Goal: Task Accomplishment & Management: Manage account settings

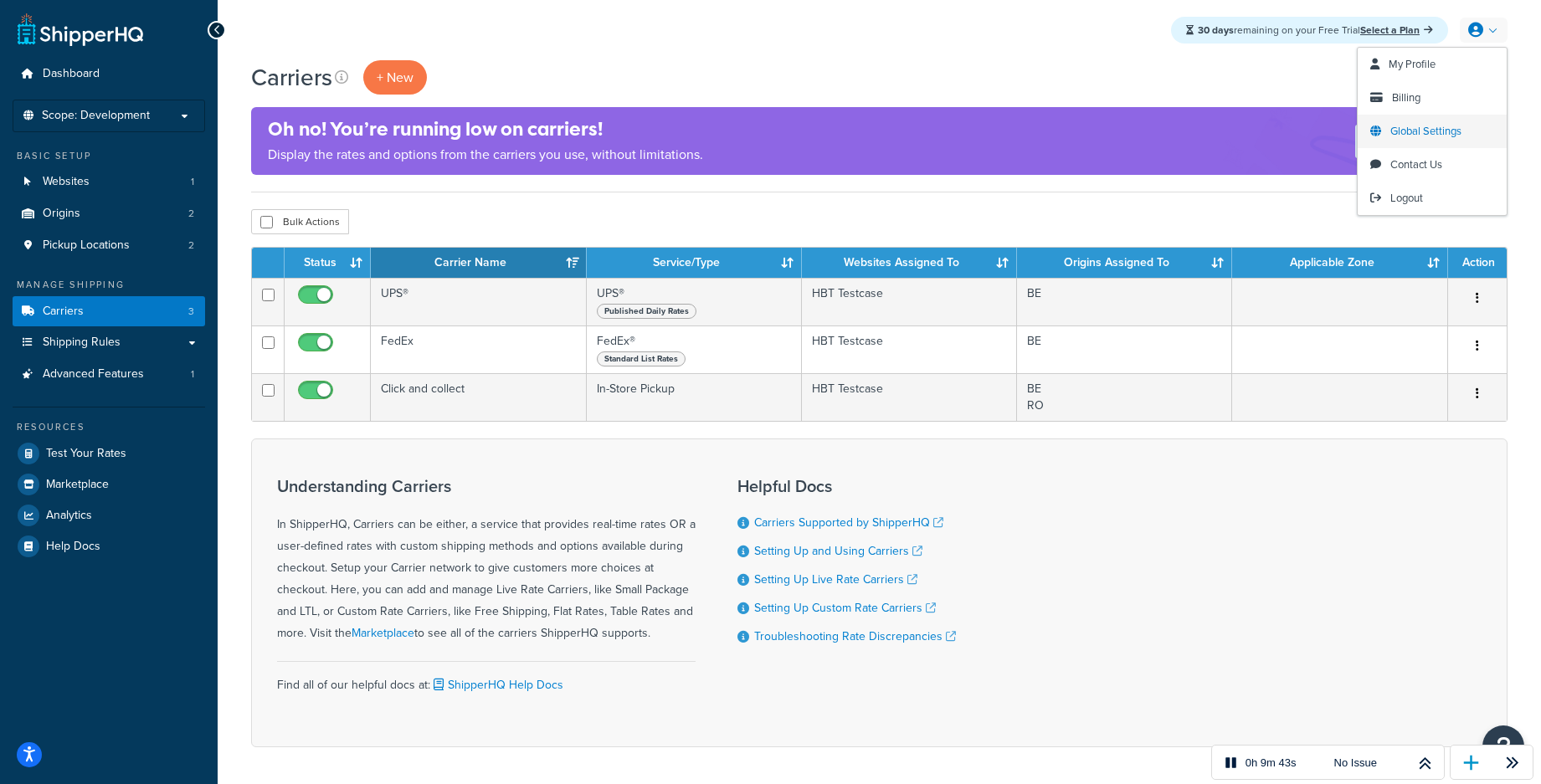
click at [1433, 137] on span "Global Settings" at bounding box center [1425, 130] width 71 height 16
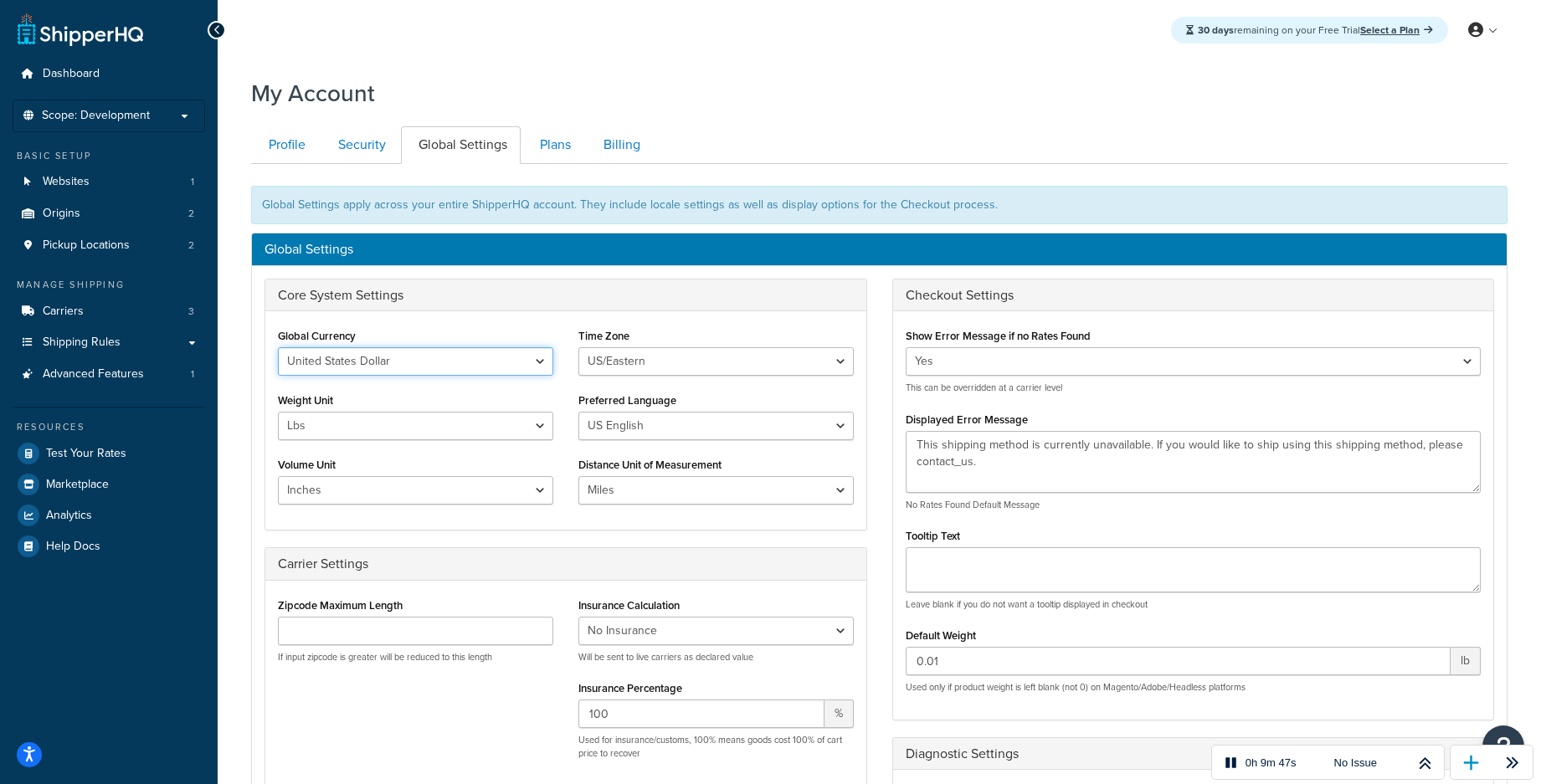
click at [450, 363] on select "United States Dollar Euro British Pound Australian Dollar Canadian Dollar Japan…" at bounding box center [415, 361] width 276 height 29
select select "EUR"
click at [277, 347] on select "United States Dollar Euro British Pound Australian Dollar Canadian Dollar Japan…" at bounding box center [415, 361] width 276 height 29
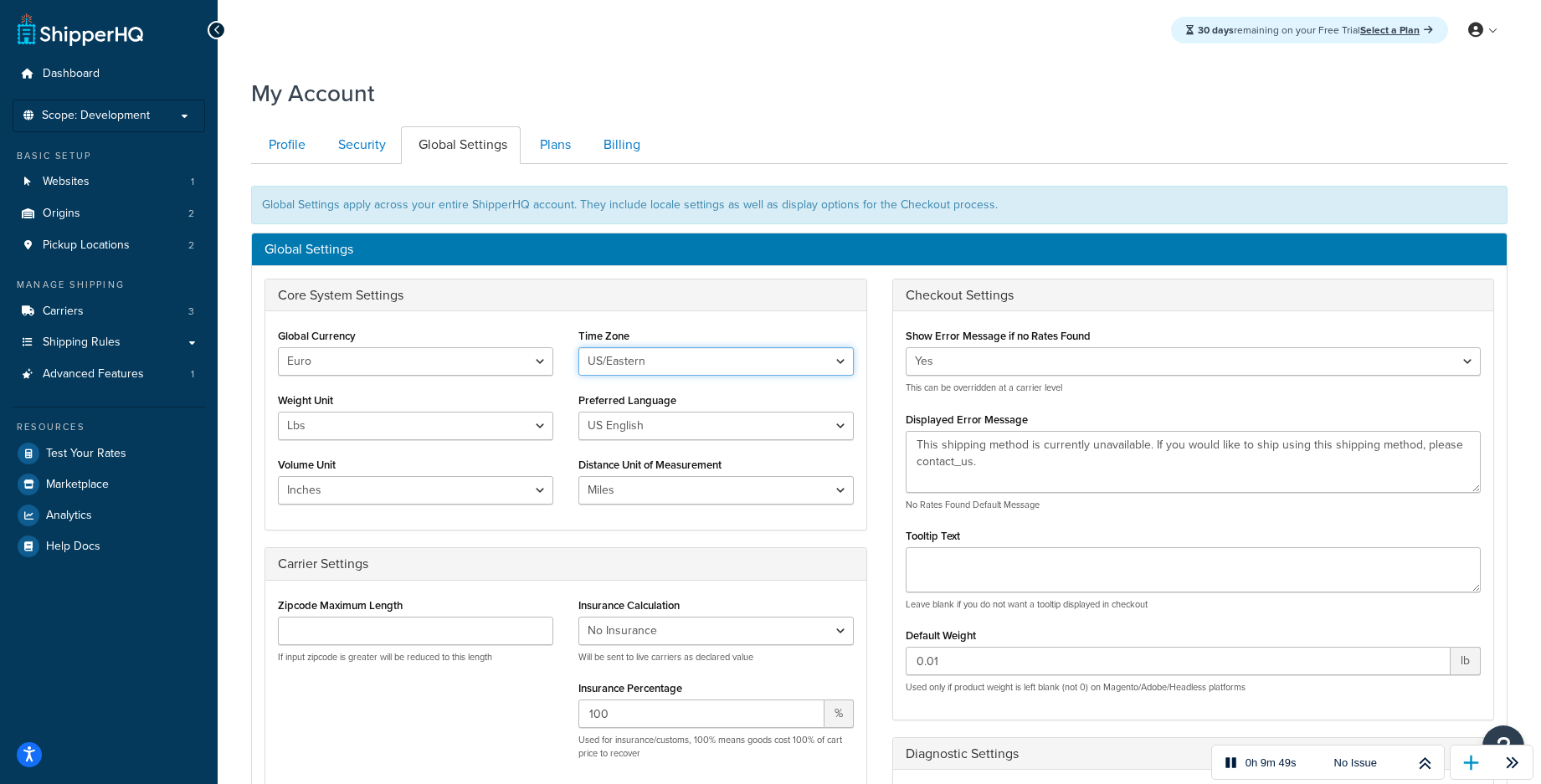
click at [693, 365] on select "US/Hawaii US/Alaska US/Pacific US/Central US/Mountain US/Eastern US/Arizona Afr…" at bounding box center [715, 361] width 276 height 29
select select "Europe/Berlin"
click at [578, 347] on select "US/Hawaii US/Alaska US/Pacific US/Central US/Mountain US/Eastern US/Arizona Afr…" at bounding box center [715, 361] width 276 height 29
click at [519, 426] on select "Lbs Kgs" at bounding box center [415, 426] width 276 height 29
select select "kg"
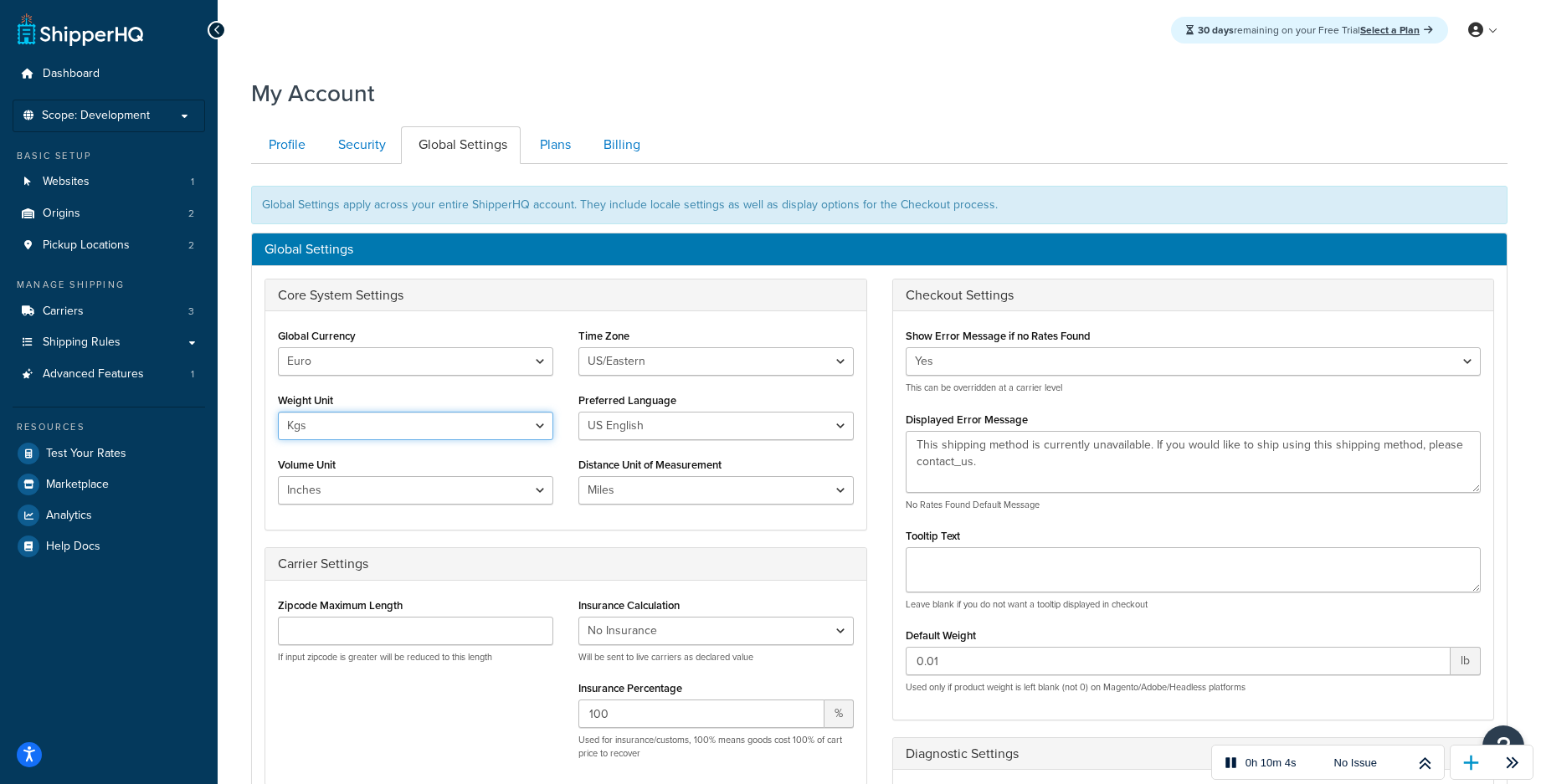
click at [277, 412] on select "Lbs Kgs" at bounding box center [415, 426] width 276 height 29
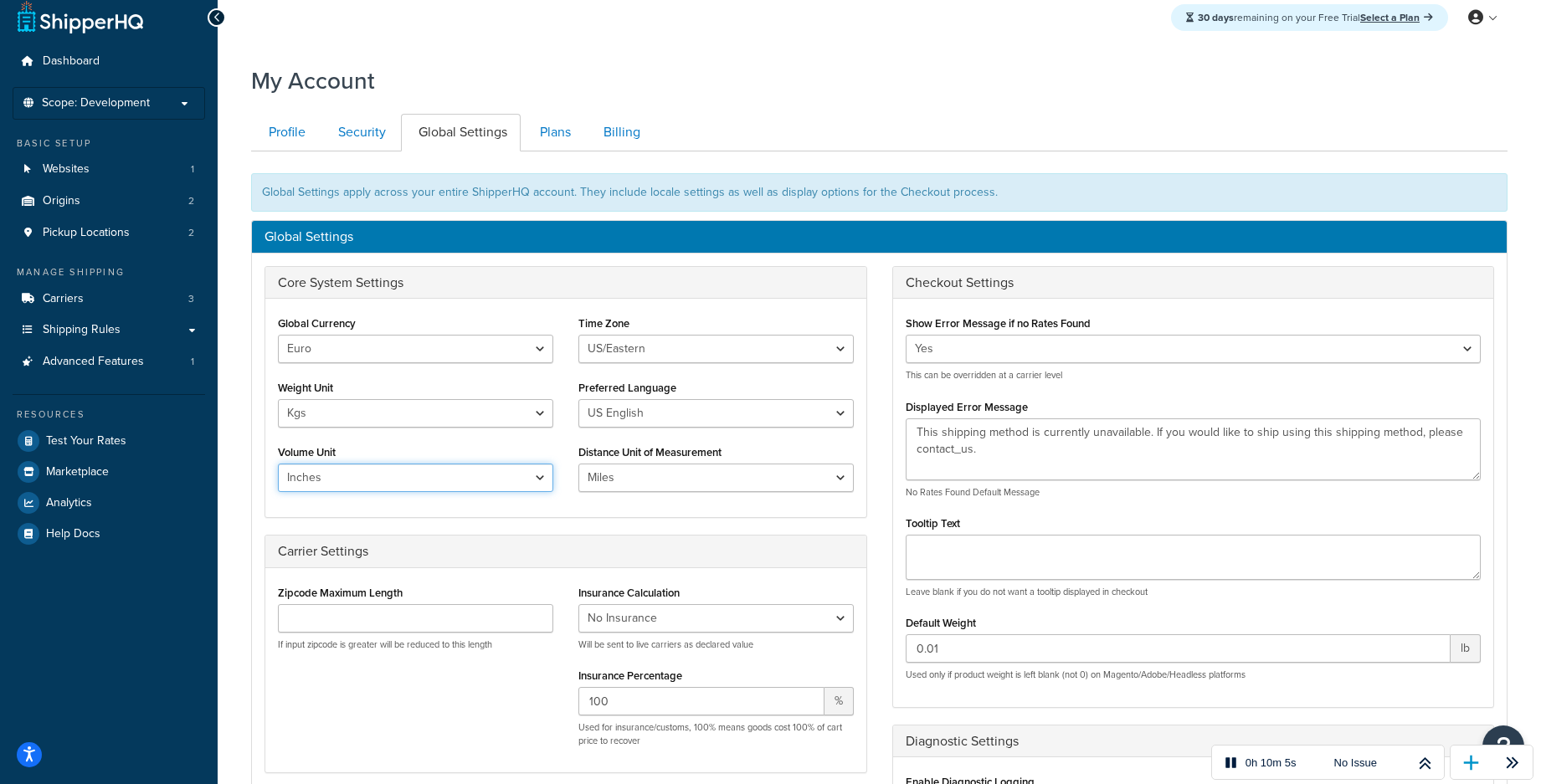
click at [438, 465] on select "Inches Centimetres Feet Yards Metres" at bounding box center [415, 477] width 276 height 29
select select "cm"
click at [277, 463] on select "Inches Centimetres Feet Yards Metres" at bounding box center [415, 477] width 276 height 29
click at [772, 482] on select "Miles Kilometers" at bounding box center [715, 477] width 276 height 29
select select "KM"
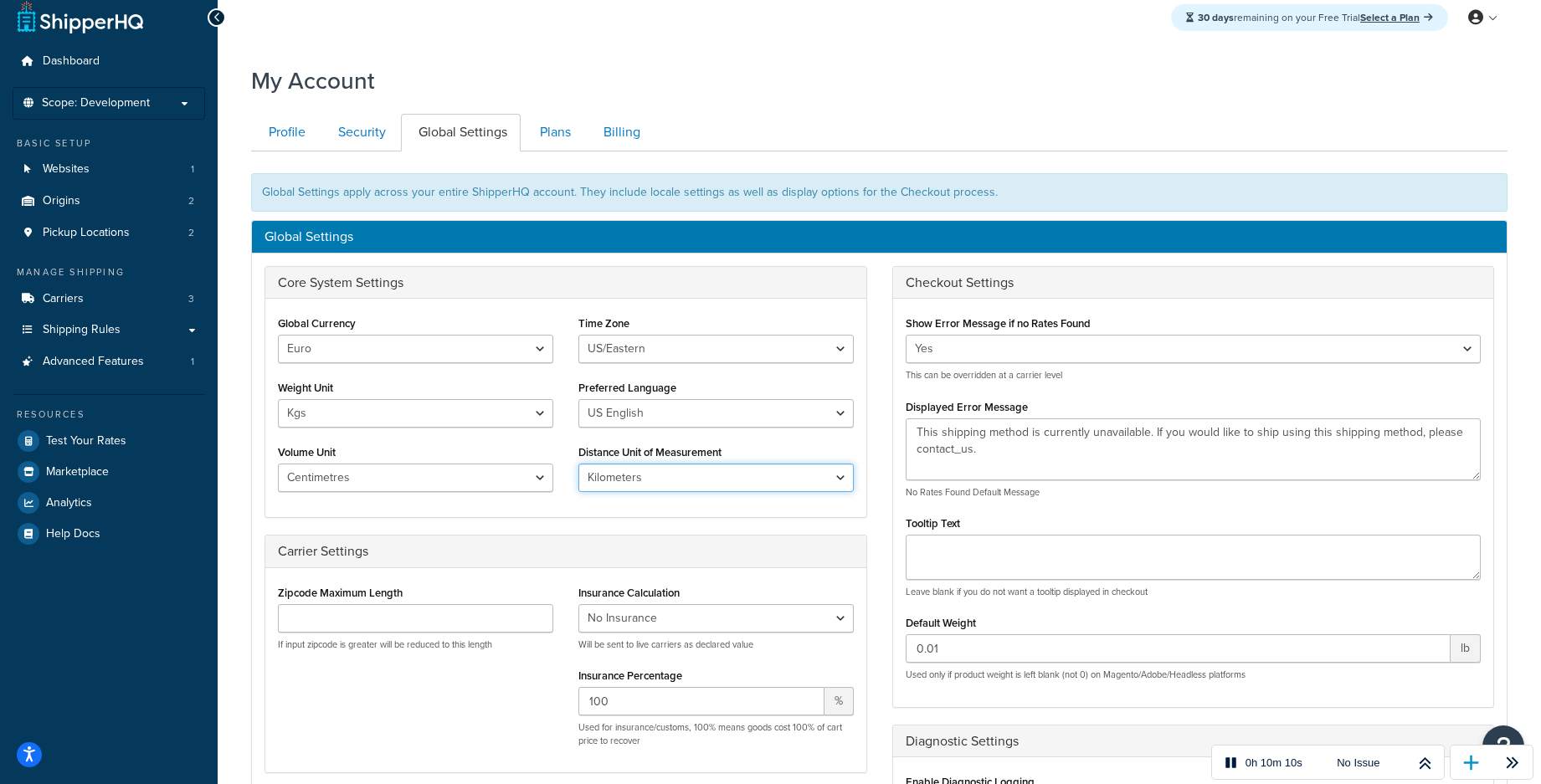
click at [578, 463] on select "Miles Kilometers" at bounding box center [715, 477] width 276 height 29
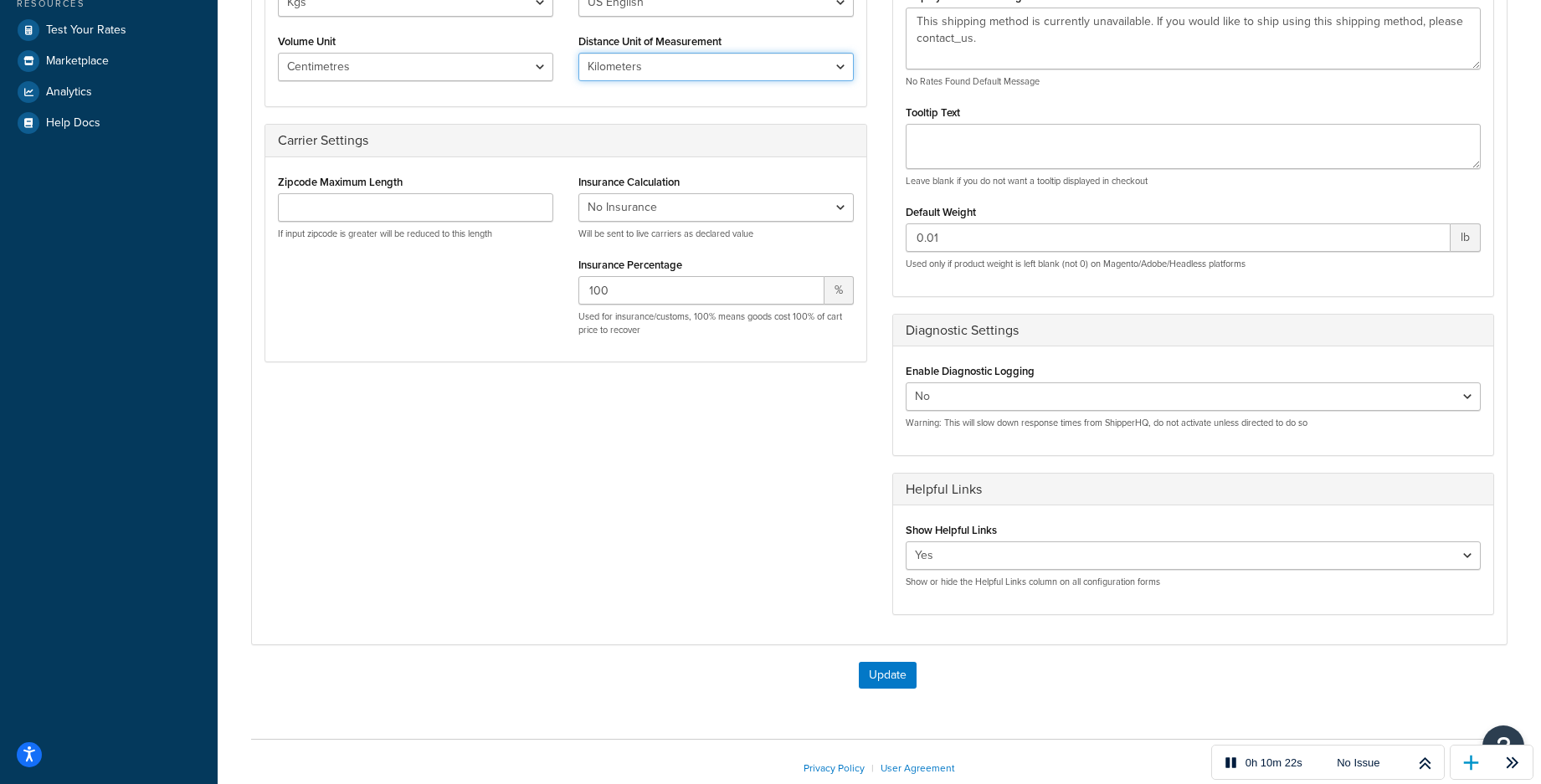
scroll to position [509, 0]
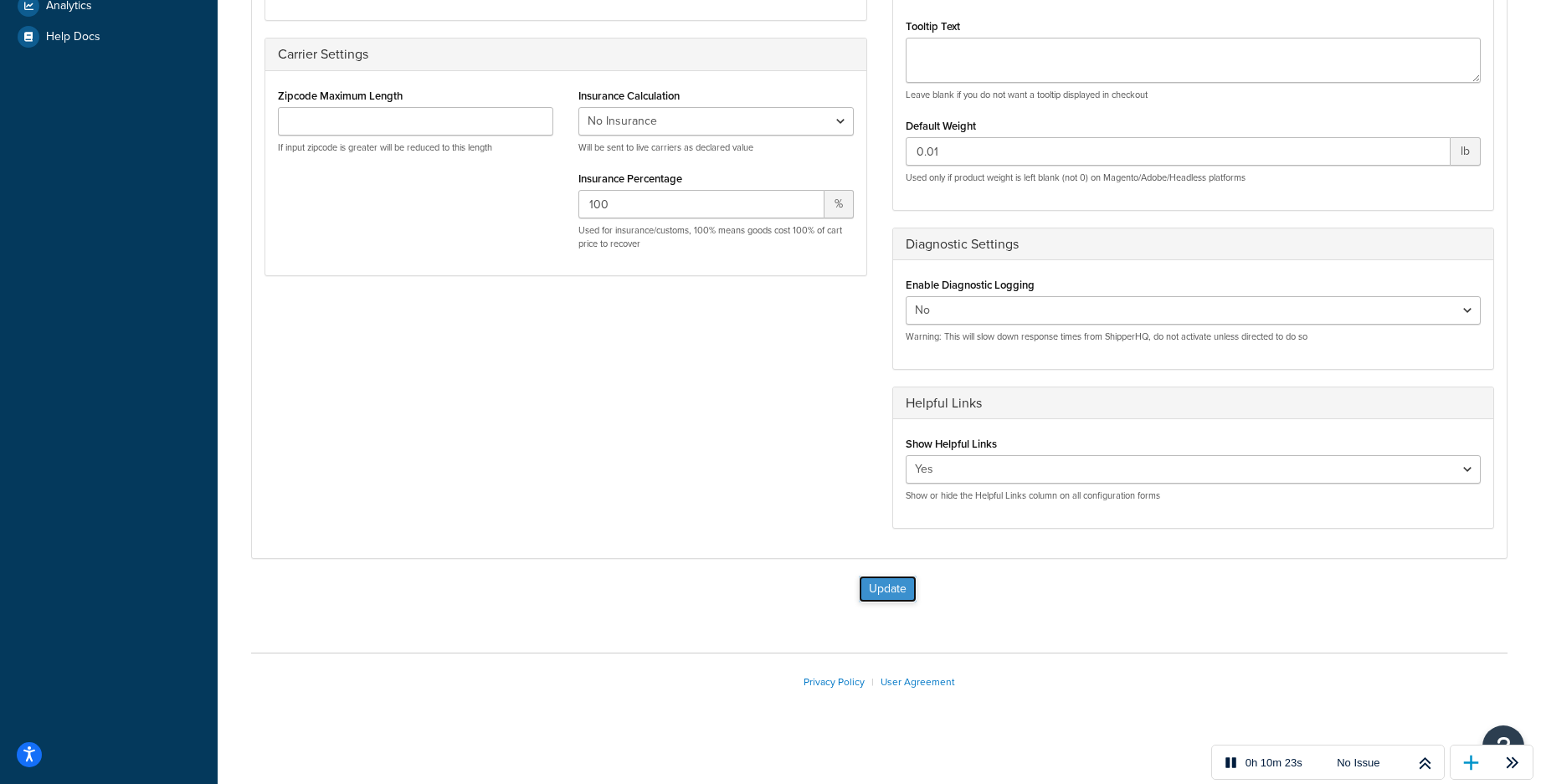
click at [891, 591] on button "Update" at bounding box center [888, 589] width 58 height 27
